Goal: Transaction & Acquisition: Download file/media

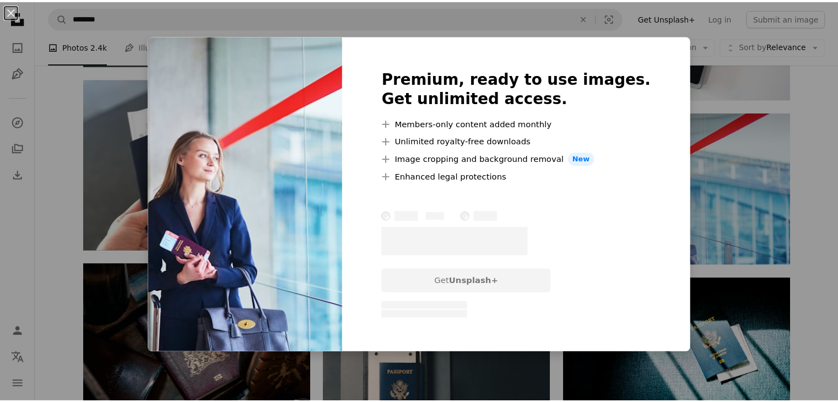
scroll to position [5300, 0]
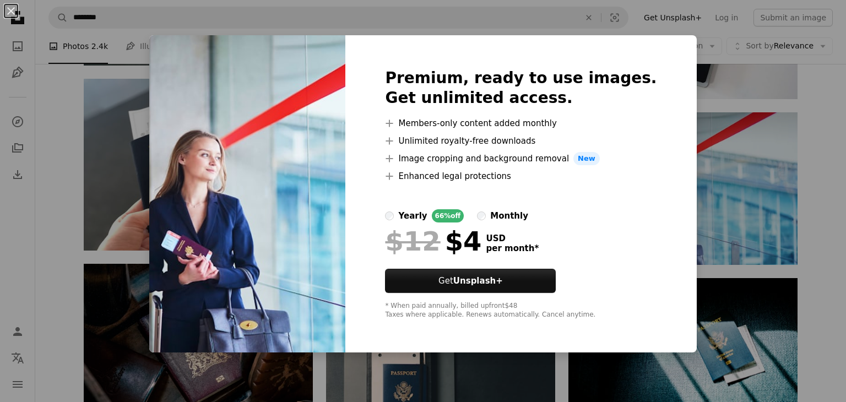
click at [707, 73] on div "An X shape Premium, ready to use images. Get unlimited access. A plus sign Memb…" at bounding box center [423, 201] width 846 height 402
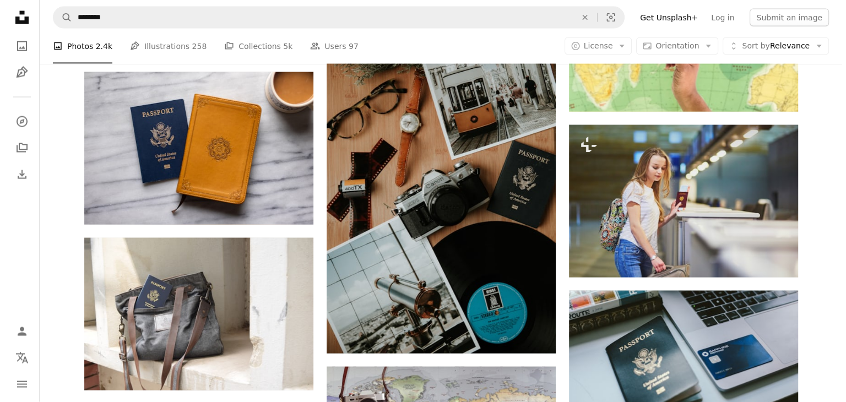
scroll to position [6463, 0]
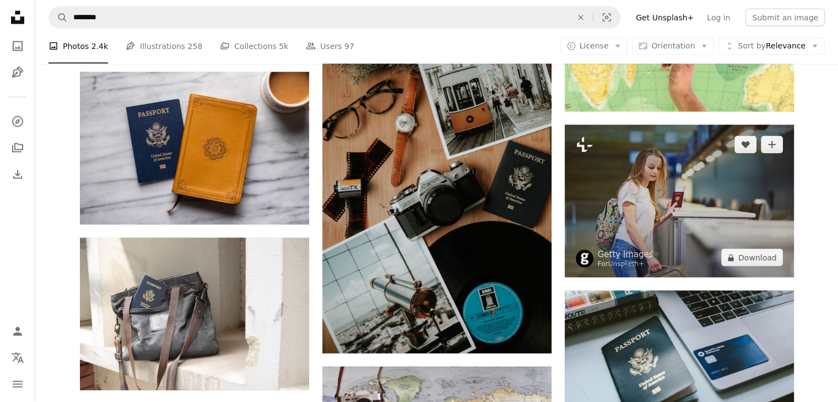
click at [669, 208] on img at bounding box center [679, 201] width 229 height 153
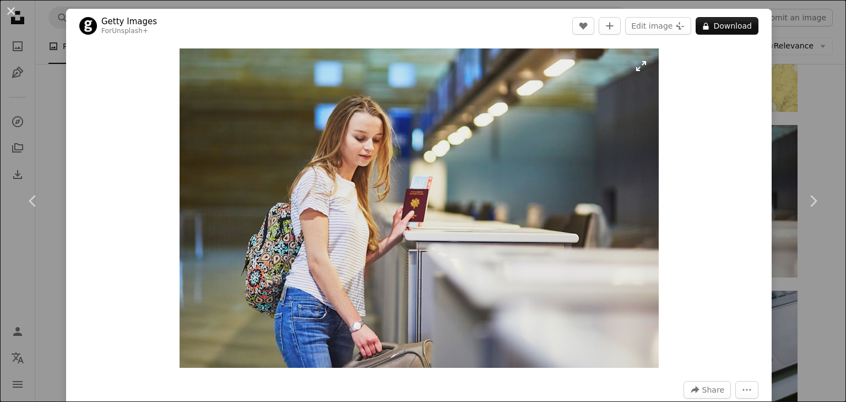
click at [569, 216] on img "Zoom in on this image" at bounding box center [419, 208] width 479 height 320
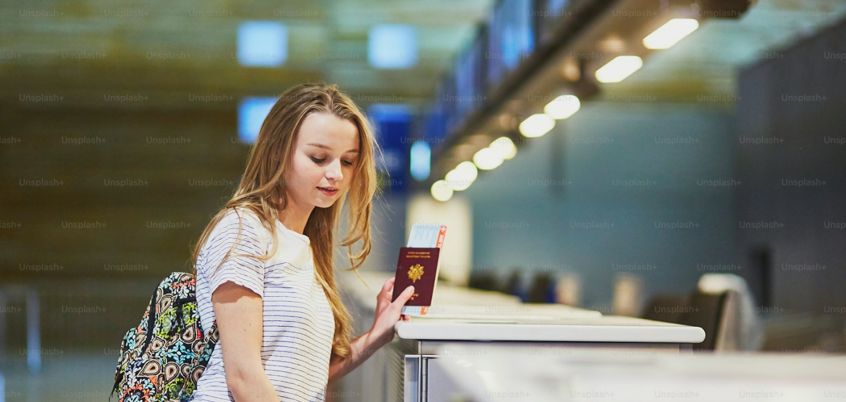
scroll to position [75, 0]
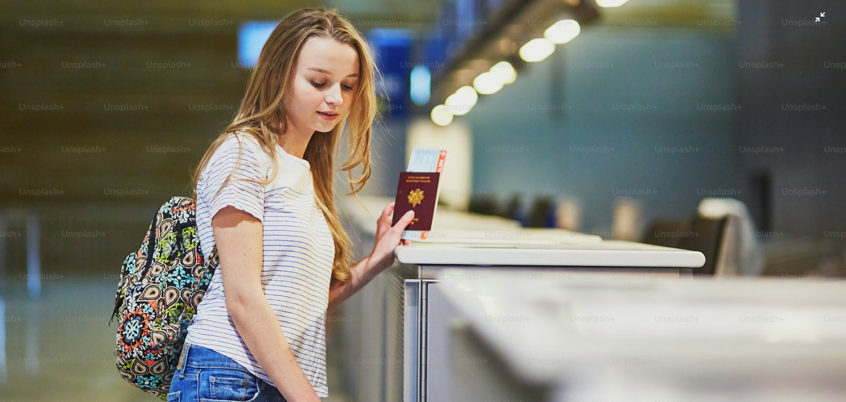
click at [569, 216] on img "Zoom out on this image" at bounding box center [422, 206] width 847 height 565
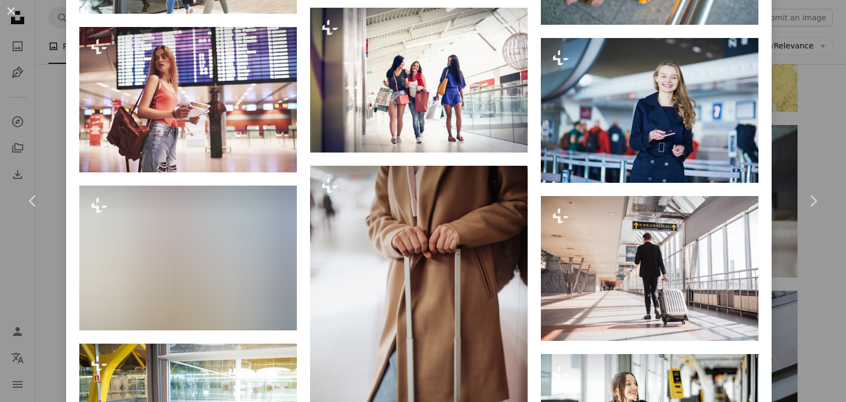
scroll to position [3654, 0]
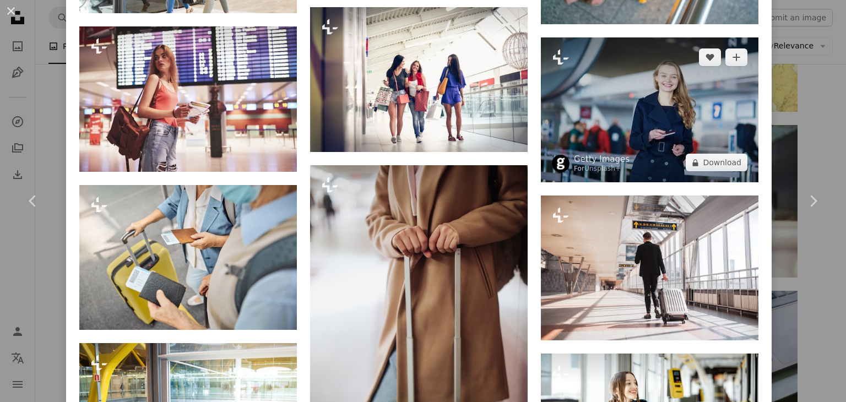
click at [636, 62] on img at bounding box center [650, 109] width 218 height 145
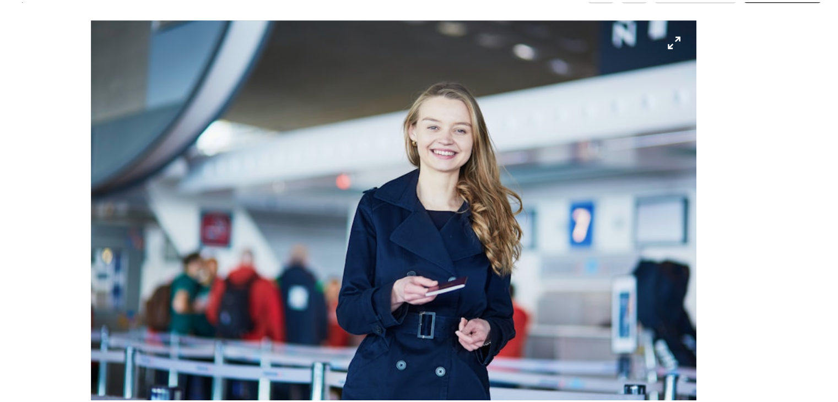
scroll to position [6463, 0]
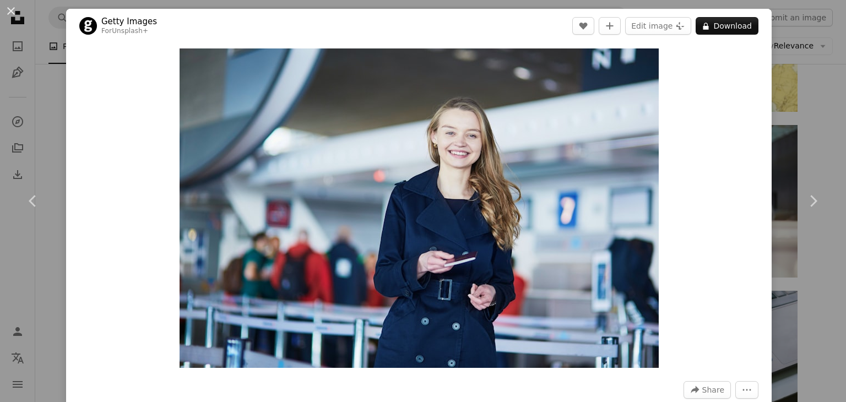
click at [798, 47] on div "An X shape Chevron left Chevron right Getty Images For Unsplash+ A heart A plus…" at bounding box center [423, 201] width 846 height 402
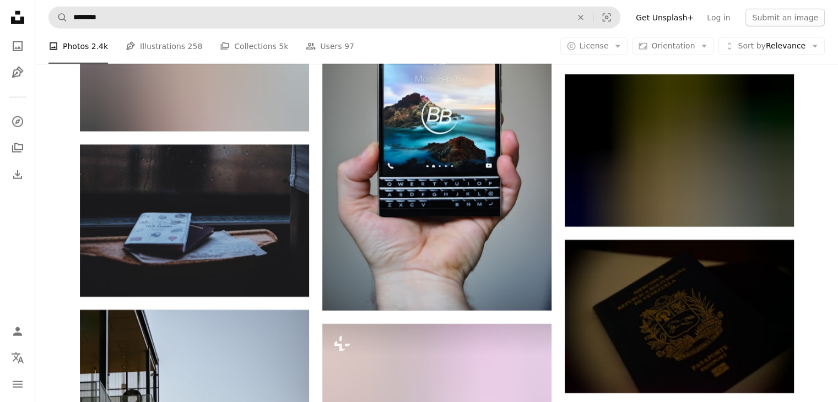
scroll to position [11307, 0]
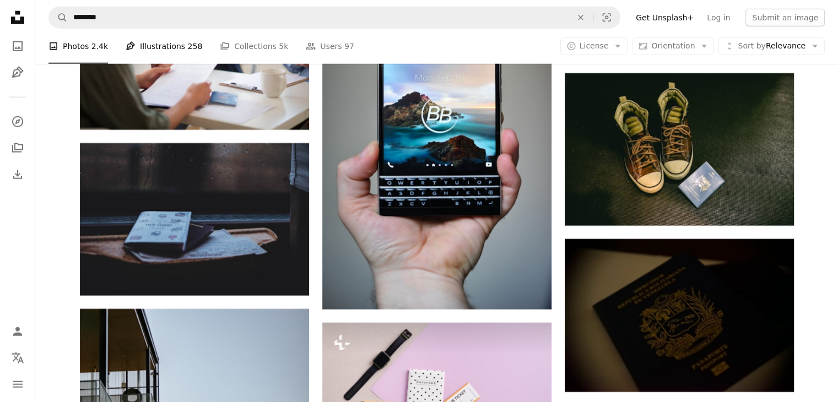
click at [160, 46] on link "Pen Tool Illustrations 258" at bounding box center [164, 46] width 77 height 35
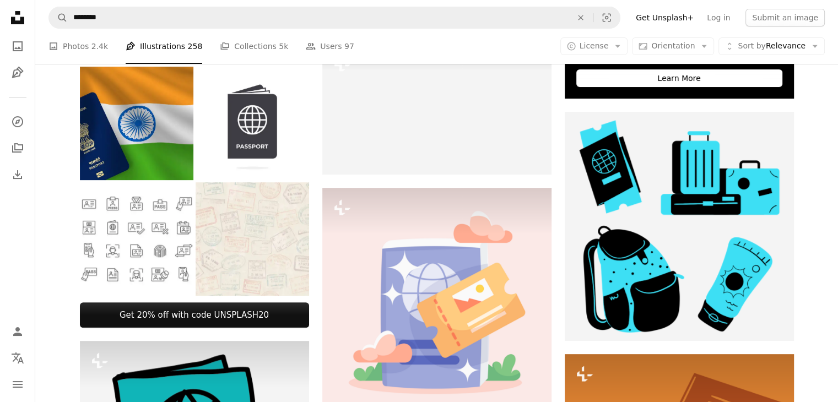
scroll to position [350, 0]
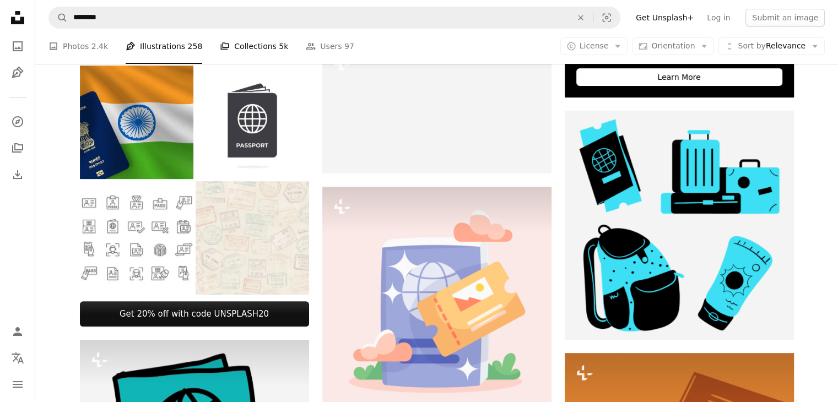
click at [260, 42] on link "A stack of folders Collections 5k" at bounding box center [254, 46] width 68 height 35
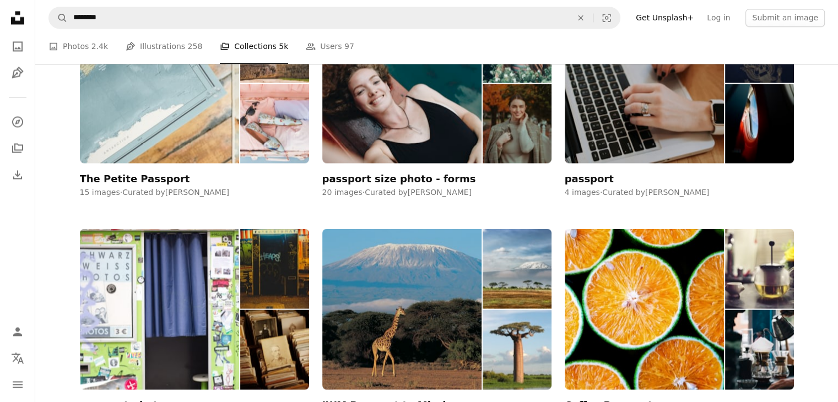
scroll to position [1956, 0]
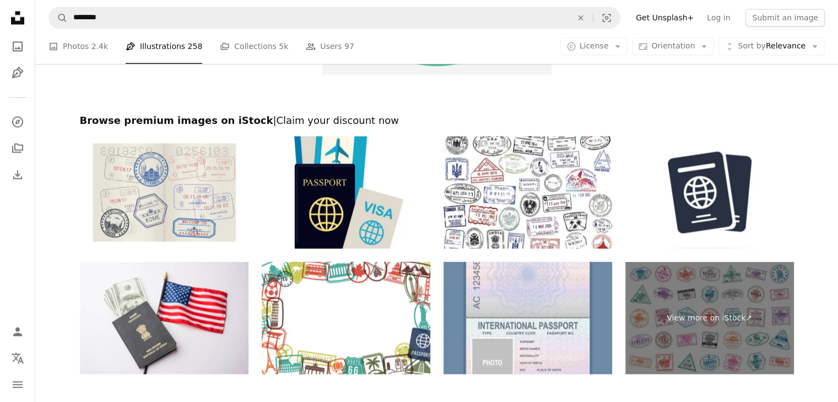
scroll to position [350, 0]
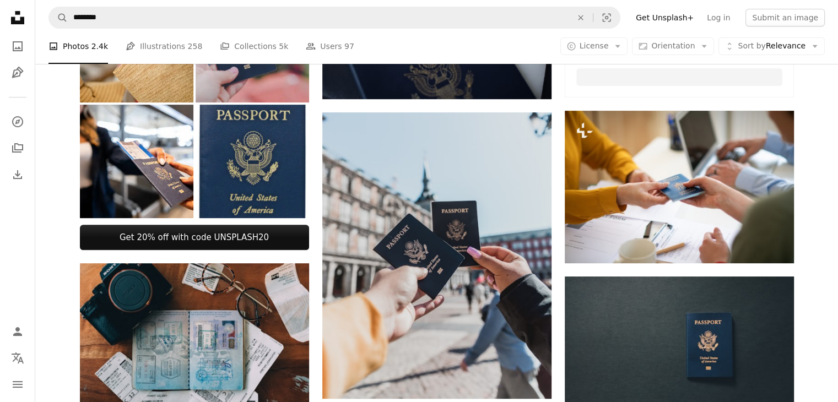
scroll to position [11307, 0]
